Goal: Information Seeking & Learning: Find contact information

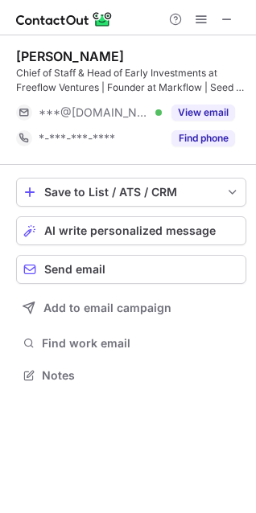
scroll to position [364, 256]
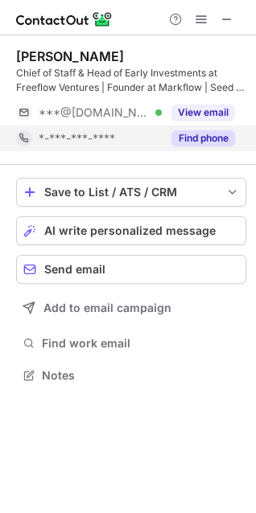
click at [199, 141] on button "Find phone" at bounding box center [203, 138] width 64 height 16
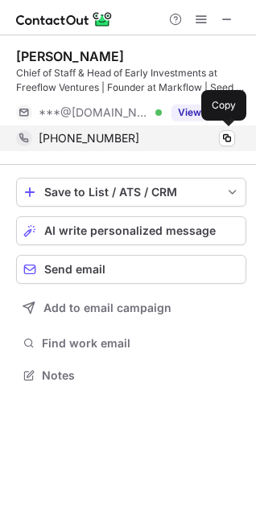
click at [225, 146] on div "+917003884535 Copy" at bounding box center [125, 138] width 219 height 26
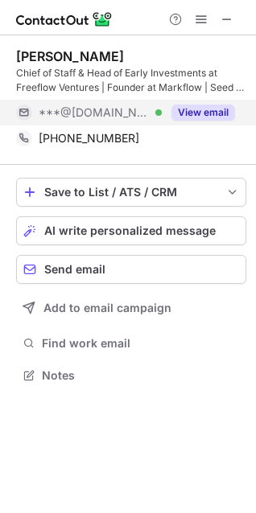
click at [196, 117] on button "View email" at bounding box center [203, 113] width 64 height 16
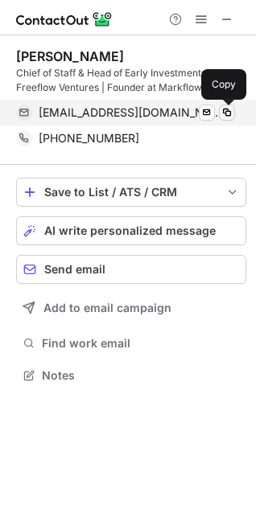
click at [228, 111] on span at bounding box center [226, 112] width 13 height 13
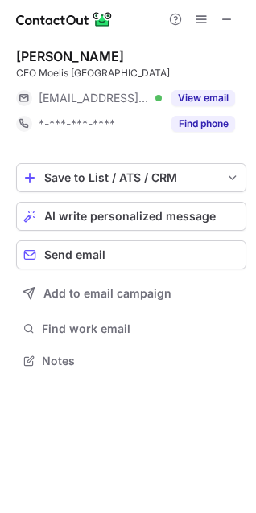
scroll to position [7, 7]
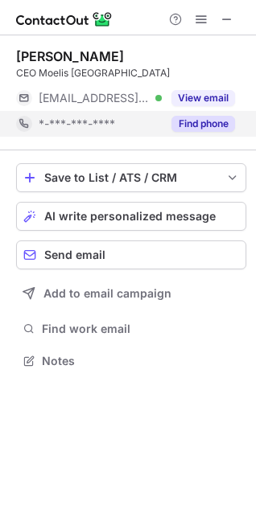
click at [187, 121] on button "Find phone" at bounding box center [203, 124] width 64 height 16
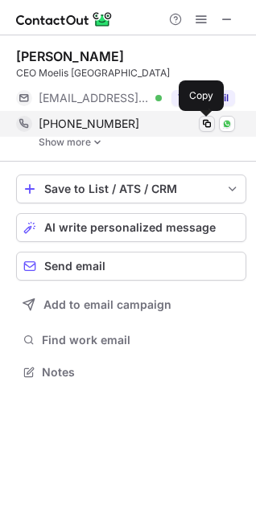
click at [208, 127] on span at bounding box center [206, 123] width 13 height 13
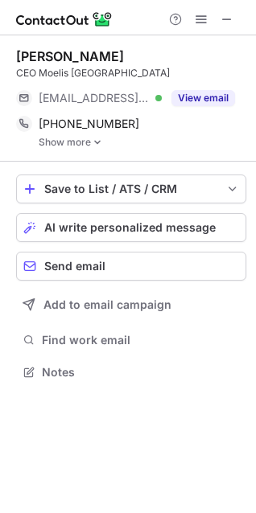
click at [102, 146] on link "Show more" at bounding box center [143, 142] width 208 height 11
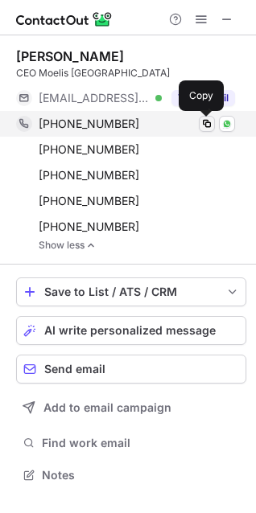
click at [208, 124] on span at bounding box center [206, 123] width 13 height 13
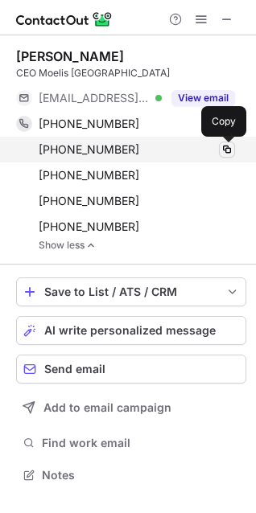
click at [224, 153] on span at bounding box center [226, 149] width 13 height 13
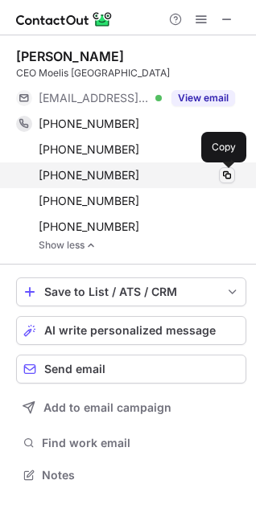
click at [232, 175] on span at bounding box center [226, 175] width 13 height 13
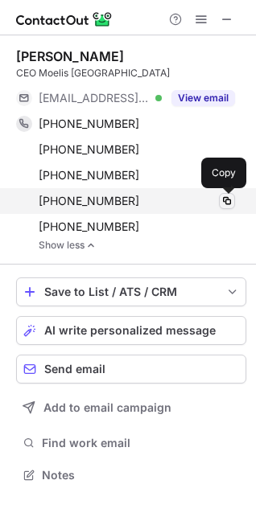
click at [225, 201] on span at bounding box center [226, 201] width 13 height 13
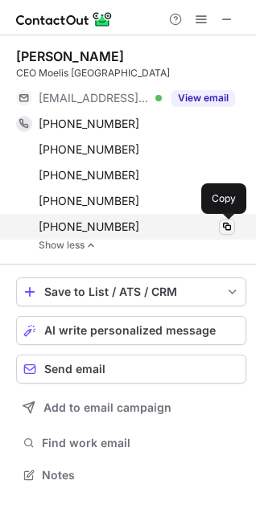
click at [223, 229] on span at bounding box center [226, 226] width 13 height 13
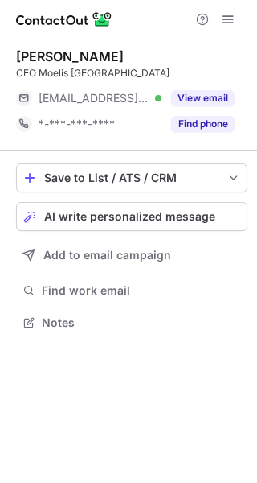
scroll to position [7, 8]
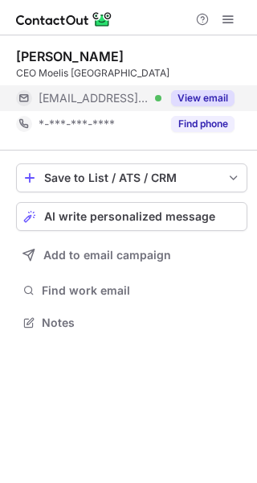
click at [191, 99] on button "View email" at bounding box center [203, 98] width 64 height 16
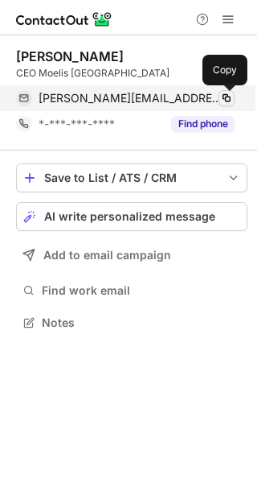
click at [226, 97] on span at bounding box center [226, 98] width 13 height 13
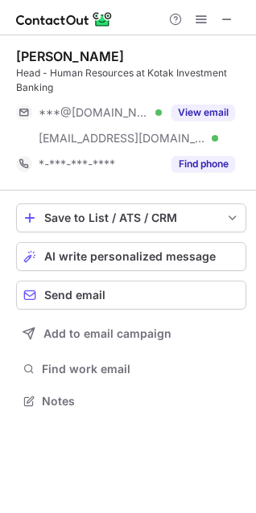
scroll to position [389, 256]
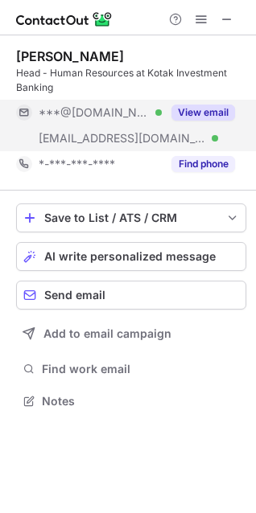
click at [203, 112] on button "View email" at bounding box center [203, 113] width 64 height 16
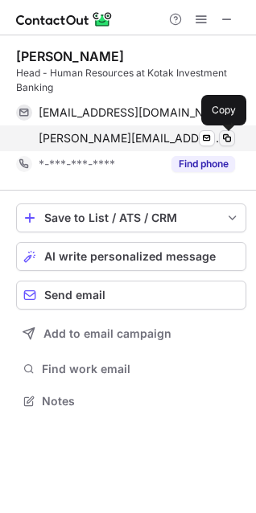
click at [228, 140] on span at bounding box center [226, 138] width 13 height 13
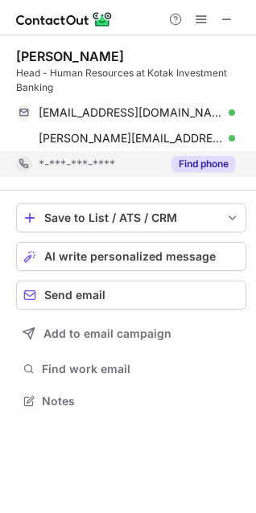
click at [205, 166] on button "Find phone" at bounding box center [203, 164] width 64 height 16
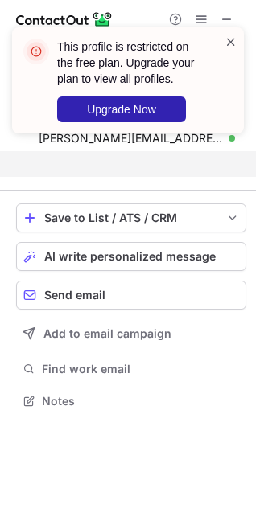
scroll to position [364, 256]
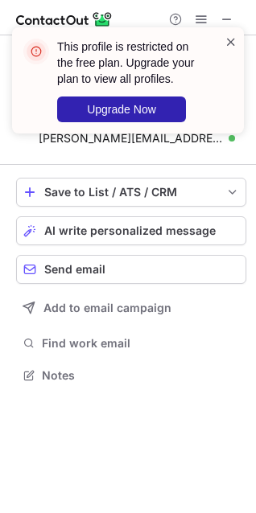
click at [225, 43] on span at bounding box center [230, 42] width 13 height 16
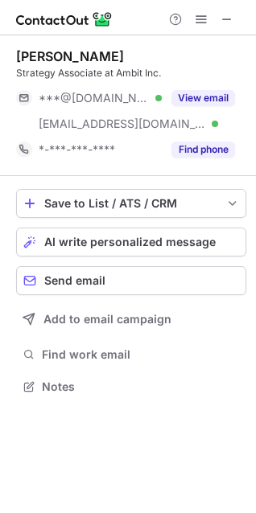
scroll to position [375, 256]
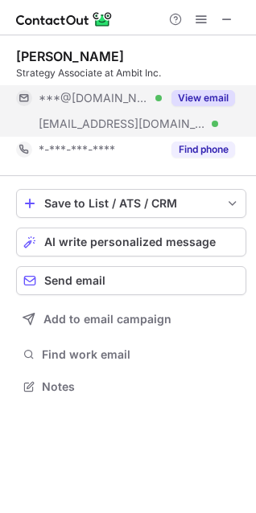
click at [205, 96] on button "View email" at bounding box center [203, 98] width 64 height 16
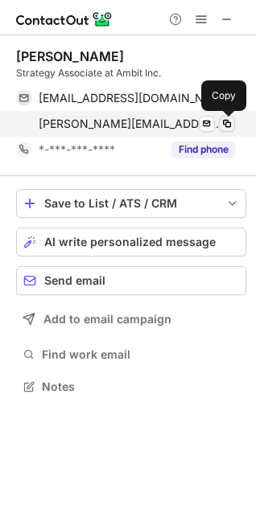
click at [224, 122] on span at bounding box center [226, 123] width 13 height 13
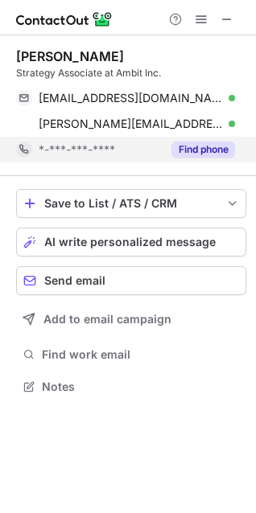
click at [194, 153] on button "Find phone" at bounding box center [203, 150] width 64 height 16
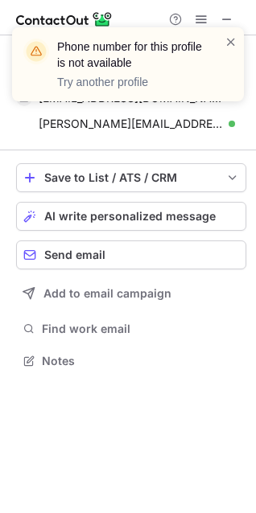
scroll to position [349, 256]
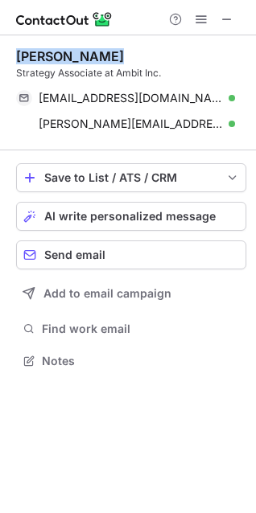
drag, startPoint x: 121, startPoint y: 49, endPoint x: 19, endPoint y: 43, distance: 102.3
click at [19, 43] on div "Anusha Kamath Strategy Associate at Ambit Inc. anushakamath15@gmail.com Verifie…" at bounding box center [131, 92] width 230 height 115
copy div "Anusha Kamath"
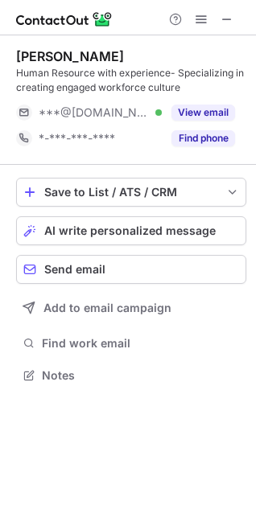
scroll to position [364, 256]
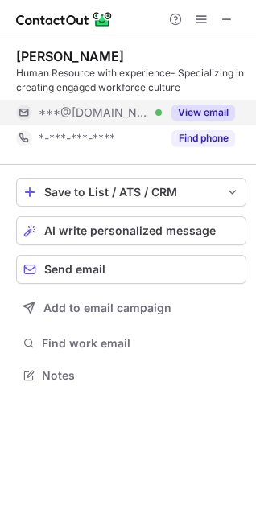
click at [212, 117] on button "View email" at bounding box center [203, 113] width 64 height 16
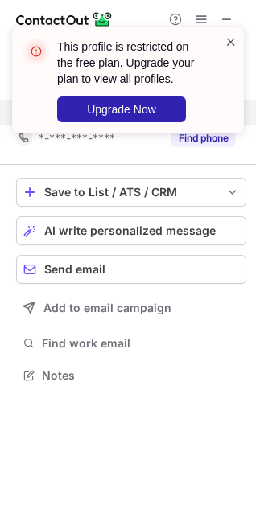
click at [224, 41] on span at bounding box center [230, 42] width 13 height 16
